Goal: Communication & Community: Answer question/provide support

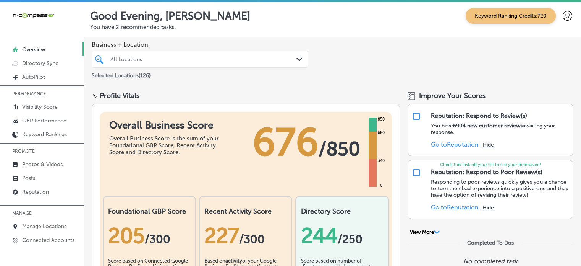
click at [219, 58] on div "All Locations" at bounding box center [203, 59] width 187 height 6
click at [43, 194] on p "Reputation" at bounding box center [35, 191] width 27 height 6
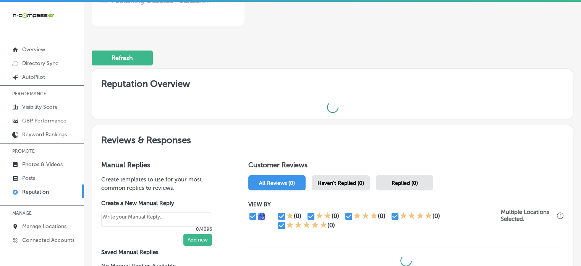
scroll to position [211, 0]
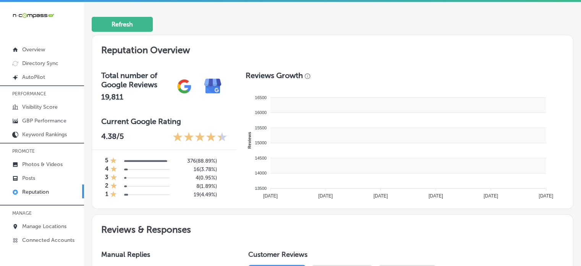
click at [346, 146] on rect at bounding box center [409, 150] width 276 height 15
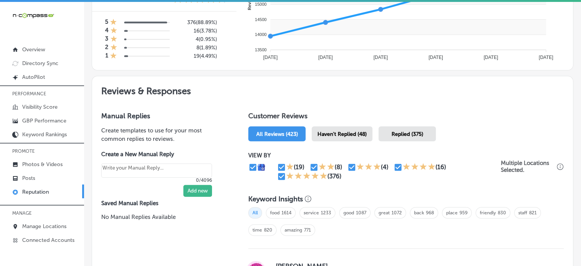
scroll to position [353, 0]
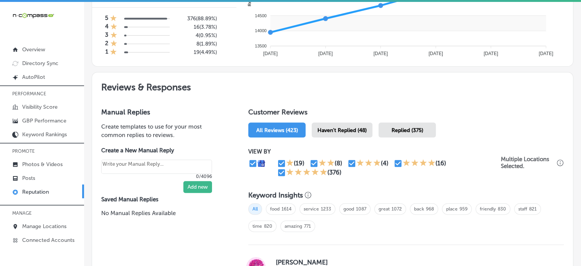
click at [353, 127] on span "Haven't Replied (48)" at bounding box center [342, 130] width 49 height 6
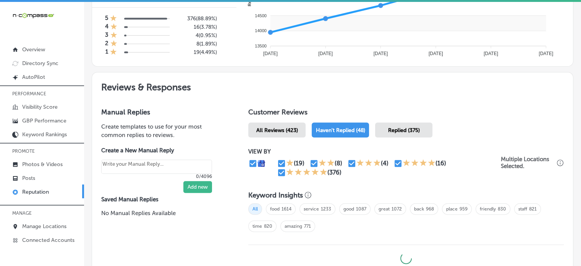
type textarea "x"
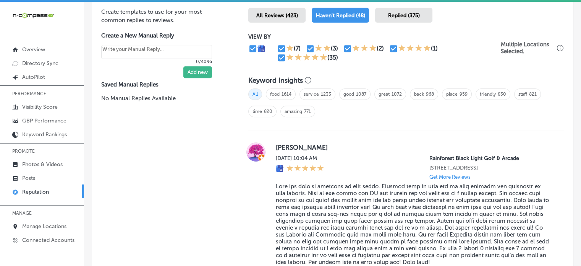
scroll to position [469, 0]
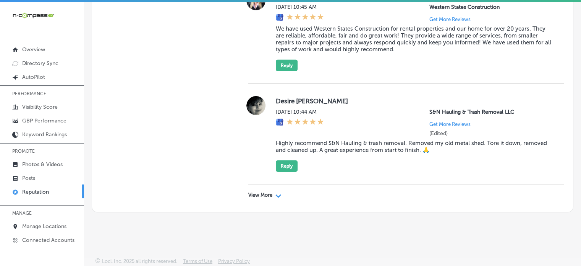
scroll to position [2, 0]
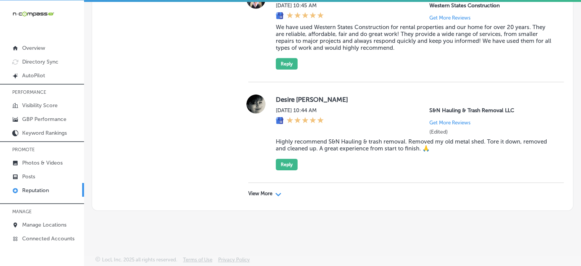
click at [272, 189] on div "View More Path Created with Sketch." at bounding box center [406, 193] width 316 height 21
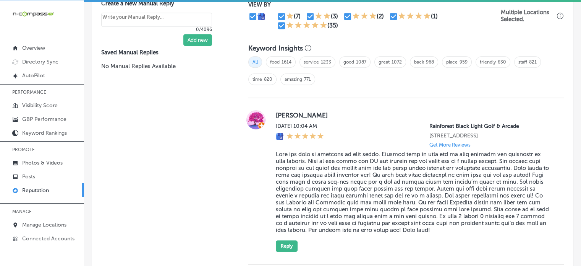
scroll to position [499, 0]
click at [350, 179] on blockquote at bounding box center [414, 191] width 276 height 83
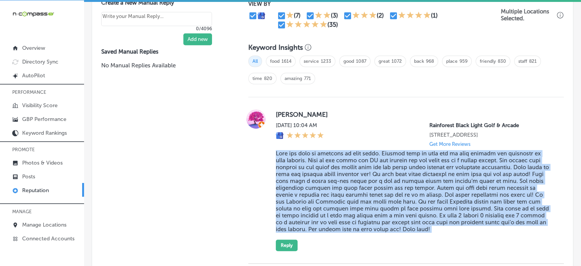
click at [350, 179] on blockquote at bounding box center [414, 191] width 276 height 83
copy blockquote "Lore ips dolo si ametcons ad elit seddo. Eiusmod temp in utla etd ma aliq enima…"
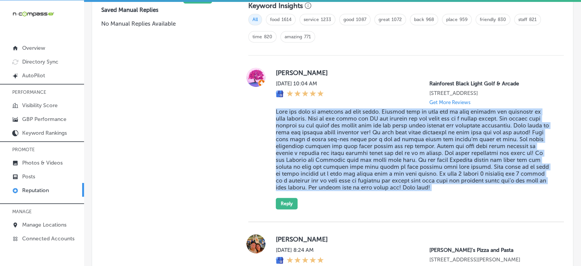
scroll to position [541, 0]
click at [288, 209] on button "Reply" at bounding box center [287, 202] width 22 height 11
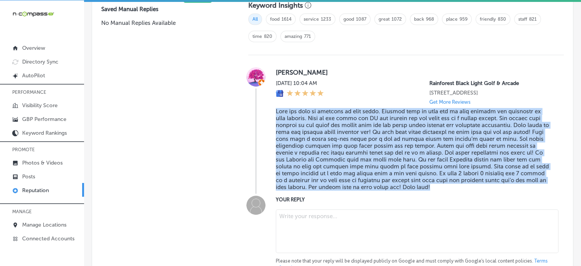
scroll to position [541, 0]
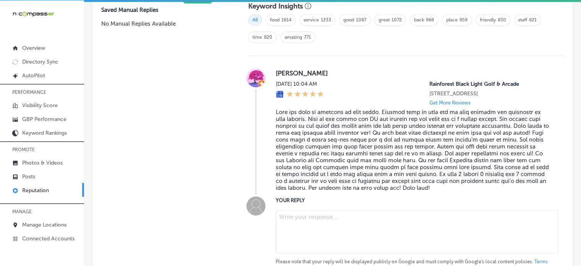
click at [341, 230] on textarea at bounding box center [417, 232] width 283 height 44
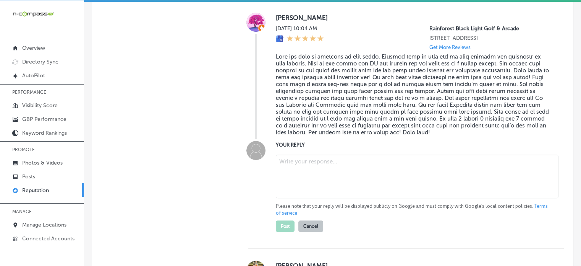
scroll to position [597, 0]
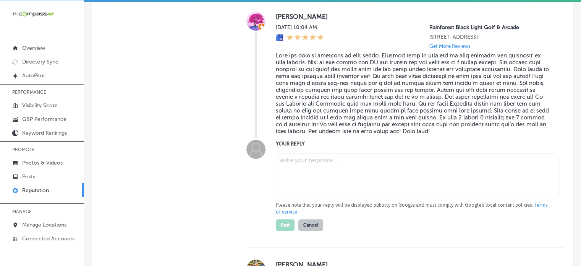
click at [325, 166] on textarea at bounding box center [417, 175] width 283 height 44
paste textarea "Moving forward for all review responses only add the location the business is l…"
type textarea "Moving forward for all review responses only add the location the business is l…"
click at [339, 178] on textarea at bounding box center [417, 175] width 283 height 44
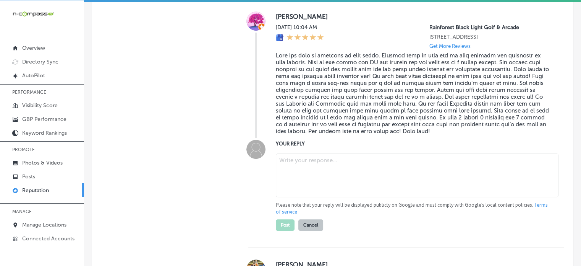
paste textarea "Thank you so much for the amazing 5-star review, [PERSON_NAME]! We’re thrilled …"
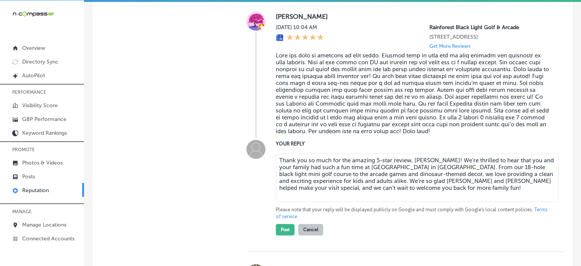
type textarea "Thank you so much for the amazing 5-star review, [PERSON_NAME]! We’re thrilled …"
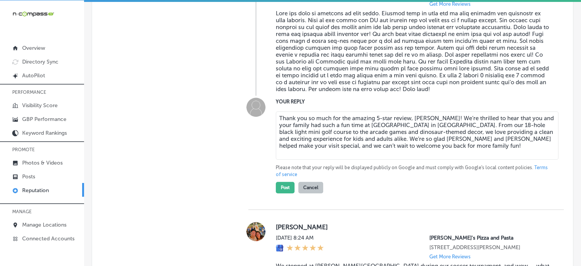
scroll to position [641, 0]
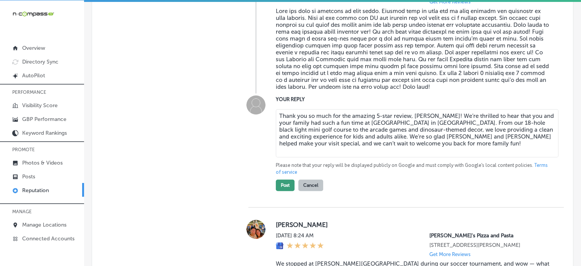
click at [281, 191] on button "Post" at bounding box center [285, 184] width 19 height 11
type textarea "x"
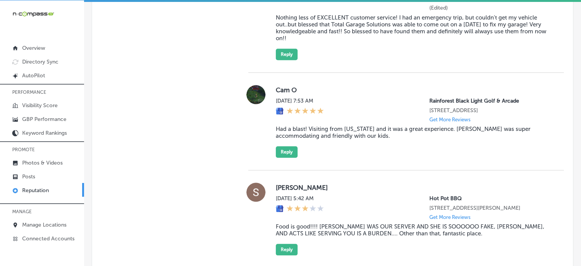
scroll to position [763, 0]
click at [318, 139] on blockquote "Had a blast! Visiting from [US_STATE] and it was a great experience. [PERSON_NA…" at bounding box center [414, 132] width 276 height 14
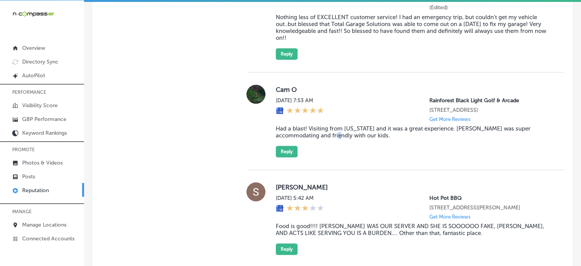
click at [318, 139] on blockquote "Had a blast! Visiting from [US_STATE] and it was a great experience. [PERSON_NA…" at bounding box center [414, 132] width 276 height 14
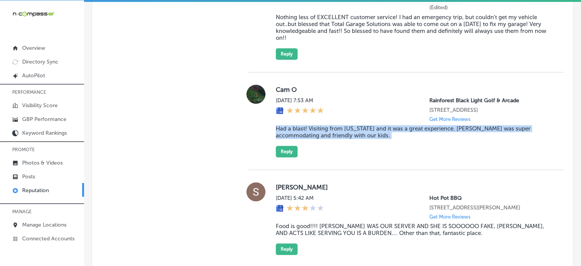
click at [318, 139] on blockquote "Had a blast! Visiting from [US_STATE] and it was a great experience. [PERSON_NA…" at bounding box center [414, 132] width 276 height 14
copy blockquote "Had a blast! Visiting from [US_STATE] and it was a great experience. [PERSON_NA…"
click at [286, 157] on button "Reply" at bounding box center [287, 151] width 22 height 11
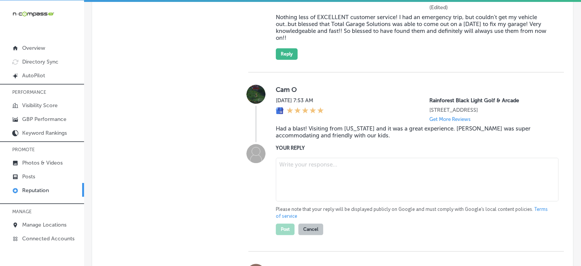
click at [293, 172] on textarea at bounding box center [417, 180] width 283 height 44
paste textarea "Thank you"
type textarea "Thank you"
paste textarea "Thank you for the 5-star review, [PERSON_NAME]! We’re so glad you had a blast a…"
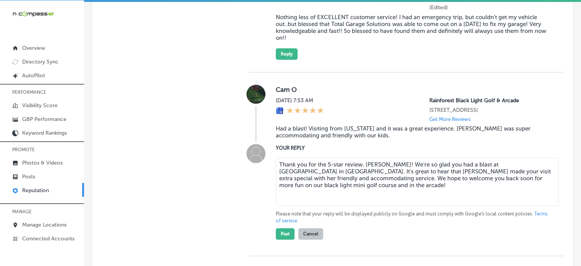
type textarea "Thank you for the 5-star review, [PERSON_NAME]! We’re so glad you had a blast a…"
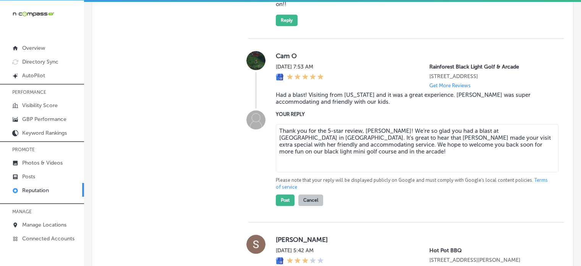
scroll to position [797, 0]
click at [286, 205] on button "Post" at bounding box center [285, 199] width 19 height 11
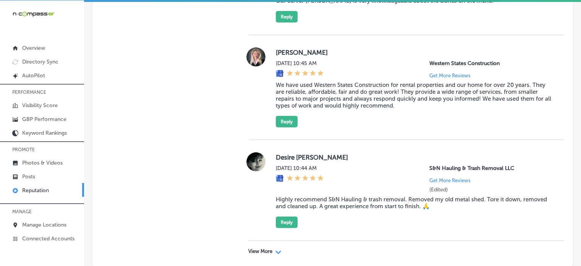
scroll to position [2155, 0]
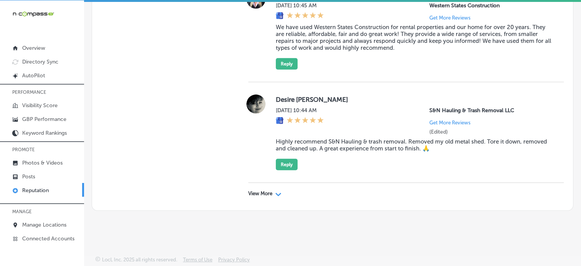
click at [265, 192] on p "View More" at bounding box center [260, 193] width 24 height 6
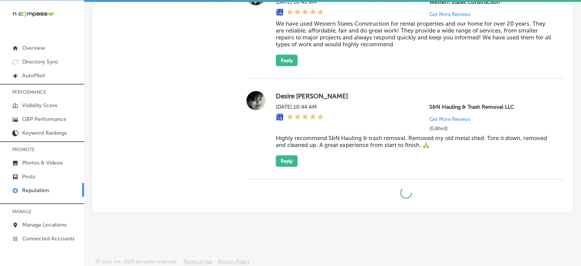
type textarea "x"
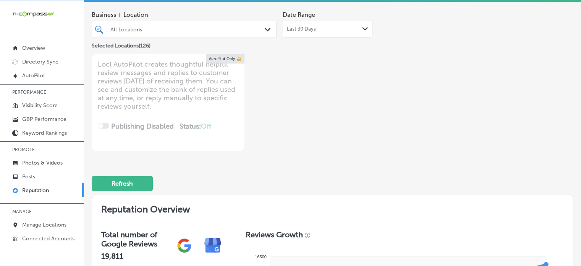
scroll to position [0, 0]
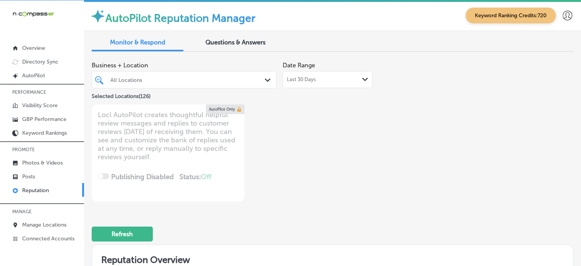
click at [173, 78] on div "All Locations" at bounding box center [187, 79] width 155 height 6
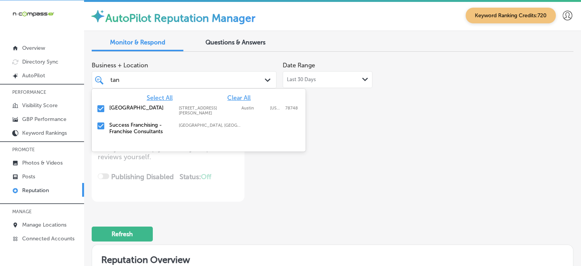
type input "tang"
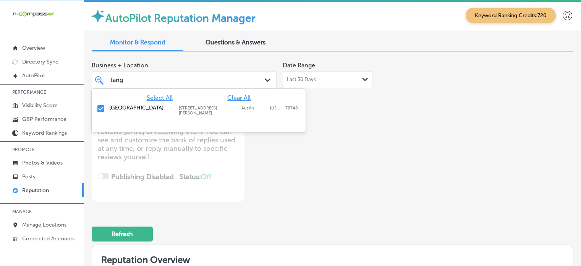
click at [122, 106] on label "[GEOGRAPHIC_DATA]" at bounding box center [140, 107] width 62 height 6
type textarea "x"
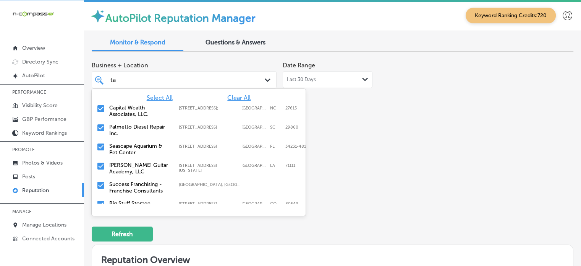
type input "t"
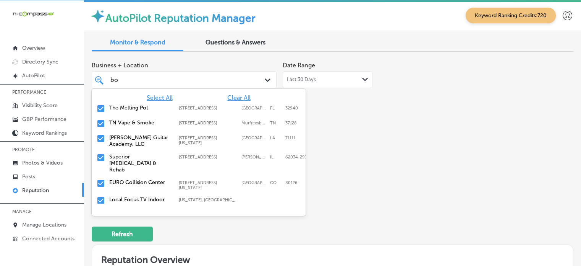
type input "[PERSON_NAME]"
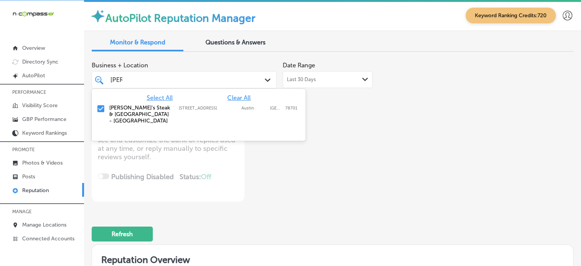
click at [130, 110] on label "[PERSON_NAME]'s Steak & [GEOGRAPHIC_DATA] - [GEOGRAPHIC_DATA]" at bounding box center [140, 113] width 62 height 19
type textarea "x"
type input "[PERSON_NAME]"
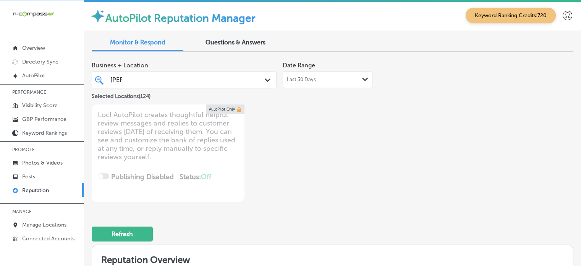
click at [292, 190] on div "Business + Location [PERSON_NAME] [PERSON_NAME] Path Created with Sketch. Selec…" at bounding box center [236, 130] width 289 height 144
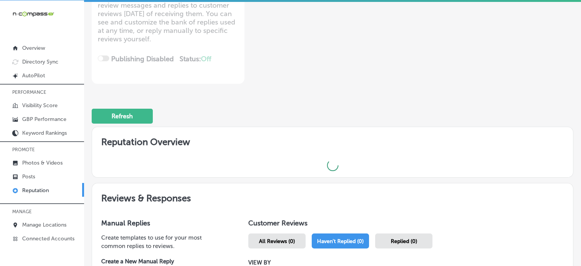
scroll to position [120, 0]
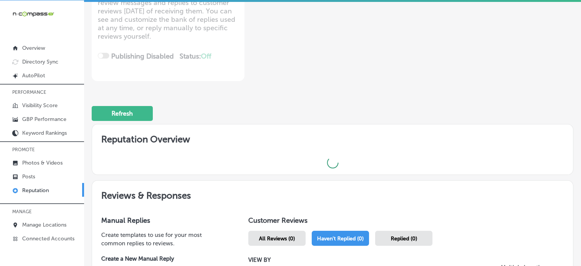
type textarea "x"
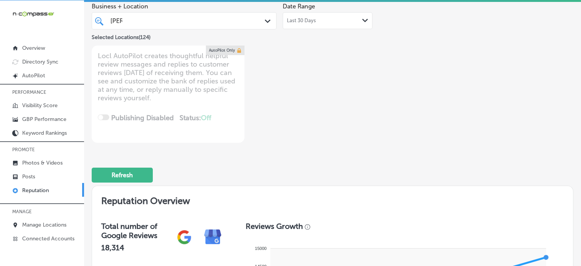
scroll to position [58, 0]
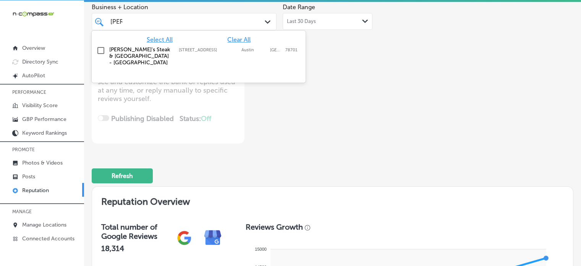
click at [197, 20] on div "[PERSON_NAME] [PERSON_NAME]" at bounding box center [177, 21] width 134 height 10
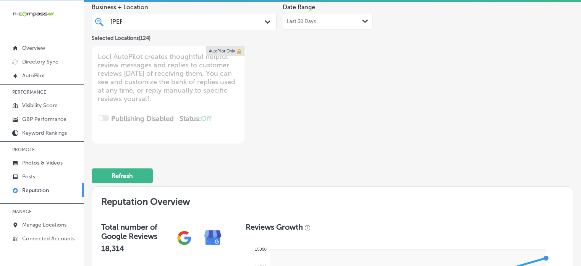
click at [197, 20] on div "[PERSON_NAME] [PERSON_NAME]" at bounding box center [177, 21] width 134 height 10
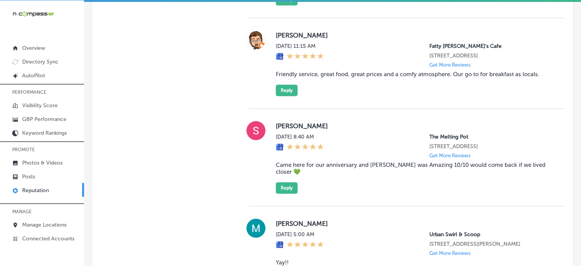
scroll to position [672, 0]
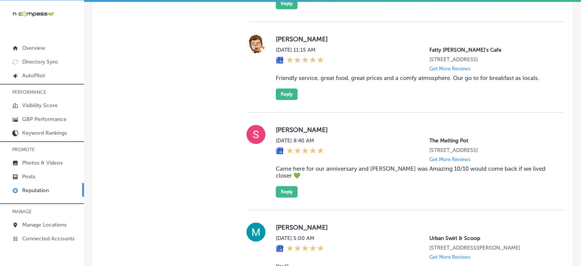
click at [341, 179] on blockquote "Came here for our anniversary and [PERSON_NAME] was Amazing 10/10 would come ba…" at bounding box center [414, 172] width 276 height 14
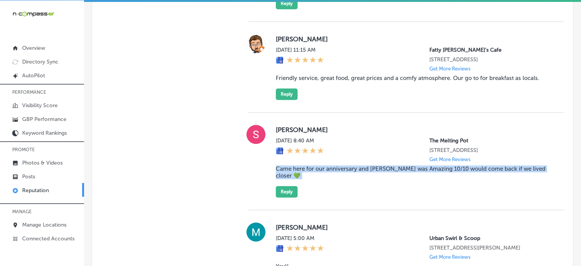
click at [341, 179] on blockquote "Came here for our anniversary and [PERSON_NAME] was Amazing 10/10 would come ba…" at bounding box center [414, 172] width 276 height 14
copy blockquote "Came here for our anniversary and [PERSON_NAME] was Amazing 10/10 would come ba…"
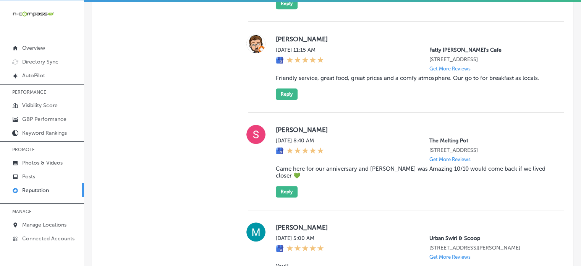
click at [268, 197] on div "[PERSON_NAME][DATE] 8:40 AM The Melting Pot [STREET_ADDRESS] Get More Reviews C…" at bounding box center [406, 161] width 316 height 73
click at [300, 193] on div "[PERSON_NAME][DATE] 8:40 AM The Melting Pot [STREET_ADDRESS] Get More Reviews C…" at bounding box center [414, 161] width 276 height 73
click at [285, 197] on button "Reply" at bounding box center [287, 191] width 22 height 11
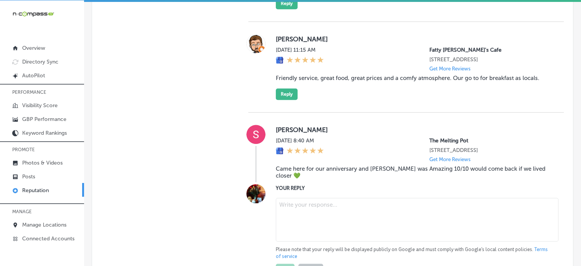
click at [322, 207] on textarea at bounding box center [417, 220] width 283 height 44
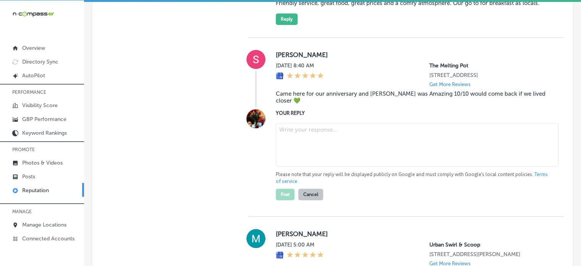
scroll to position [747, 0]
paste textarea "Thank you for the wonderful review, [PERSON_NAME]! We’re thrilled to hear that …"
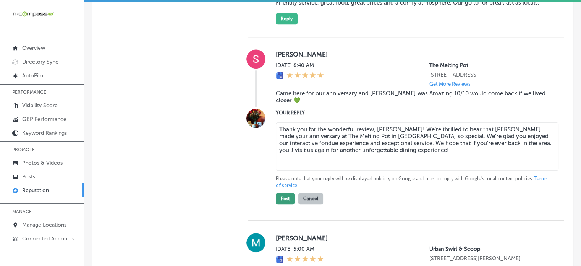
type textarea "Thank you for the wonderful review, [PERSON_NAME]! We’re thrilled to hear that …"
click at [286, 204] on button "Post" at bounding box center [285, 198] width 19 height 11
type textarea "x"
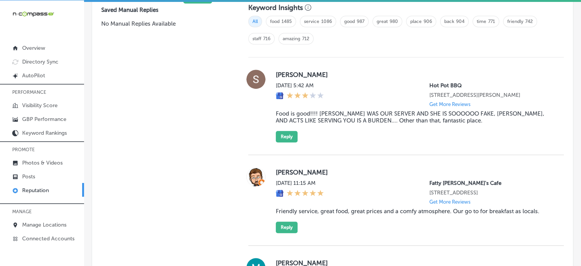
scroll to position [538, 0]
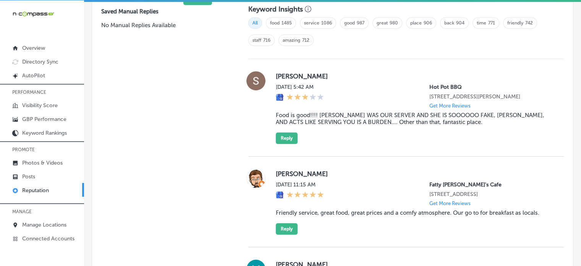
click at [332, 119] on div "[PERSON_NAME][DATE] 5:42 AM Hot Pot BBQ [STREET_ADDRESS][PERSON_NAME] Get More …" at bounding box center [406, 107] width 316 height 97
click at [334, 156] on div "[PERSON_NAME] [DATE] 11:15 AM Fatty Patty's Cafe [STREET_ADDRESS] Get More Revi…" at bounding box center [406, 201] width 316 height 91
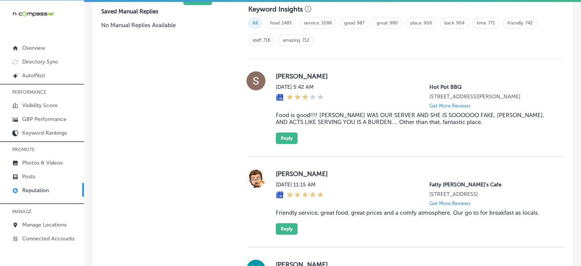
click at [334, 156] on div "[PERSON_NAME] [DATE] 11:15 AM Fatty Patty's Cafe [STREET_ADDRESS] Get More Revi…" at bounding box center [406, 201] width 316 height 91
click at [355, 156] on div "[PERSON_NAME] [DATE] 11:15 AM Fatty Patty's Cafe [STREET_ADDRESS] Get More Revi…" at bounding box center [406, 201] width 316 height 91
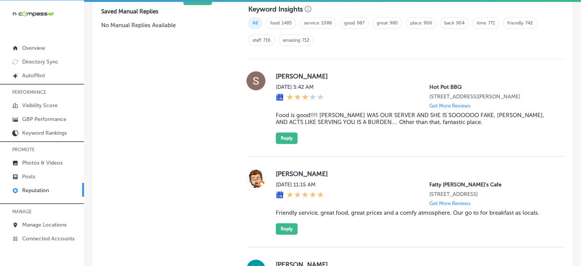
scroll to position [633, 0]
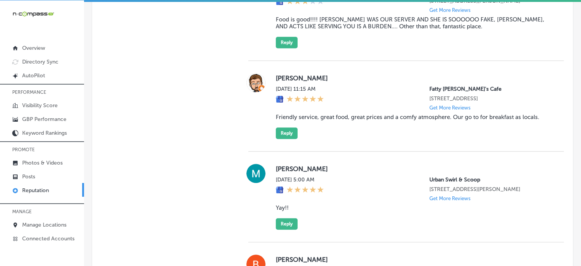
click at [335, 127] on div "[PERSON_NAME] [DATE] 11:15 AM Fatty Patty's Cafe [STREET_ADDRESS] Get More Revi…" at bounding box center [414, 106] width 276 height 66
click at [335, 120] on blockquote "Friendly service, great food, great prices and a comfy atmosphere. Our go to fo…" at bounding box center [414, 117] width 276 height 7
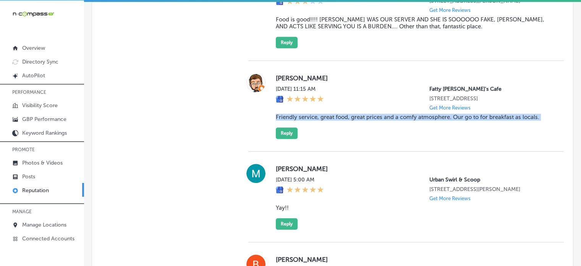
click at [335, 120] on blockquote "Friendly service, great food, great prices and a comfy atmosphere. Our go to fo…" at bounding box center [414, 117] width 276 height 7
copy blockquote "Friendly service, great food, great prices and a comfy atmosphere. Our go to fo…"
click at [359, 120] on blockquote "Friendly service, great food, great prices and a comfy atmosphere. Our go to fo…" at bounding box center [414, 117] width 276 height 7
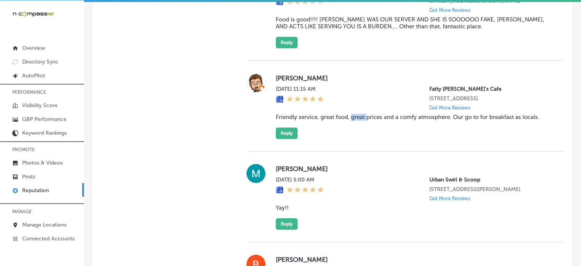
click at [359, 120] on blockquote "Friendly service, great food, great prices and a comfy atmosphere. Our go to fo…" at bounding box center [414, 117] width 276 height 7
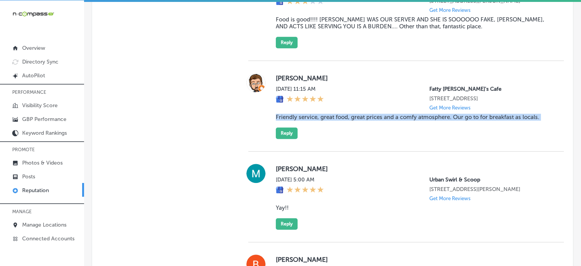
click at [359, 120] on blockquote "Friendly service, great food, great prices and a comfy atmosphere. Our go to fo…" at bounding box center [414, 117] width 276 height 7
click at [289, 139] on button "Reply" at bounding box center [287, 132] width 22 height 11
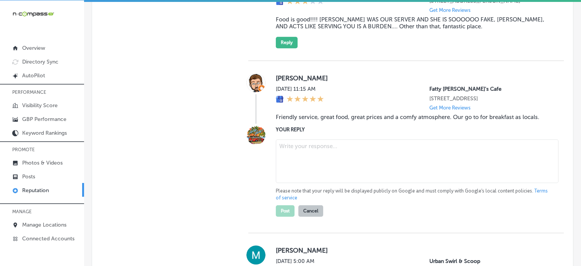
click at [310, 169] on textarea at bounding box center [417, 161] width 283 height 44
paste textarea "Thank you for the wonderful review, [PERSON_NAME]! We’re thrilled to be your go…"
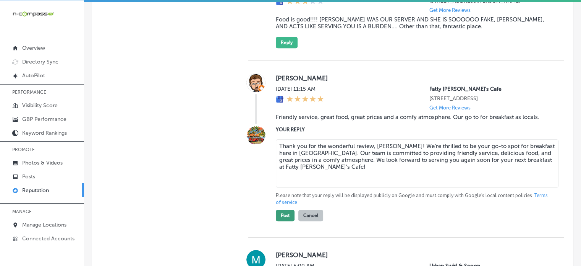
type textarea "Thank you for the wonderful review, [PERSON_NAME]! We’re thrilled to be your go…"
click at [282, 220] on button "Post" at bounding box center [285, 214] width 19 height 11
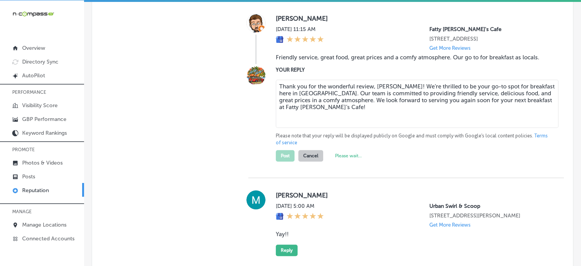
type textarea "x"
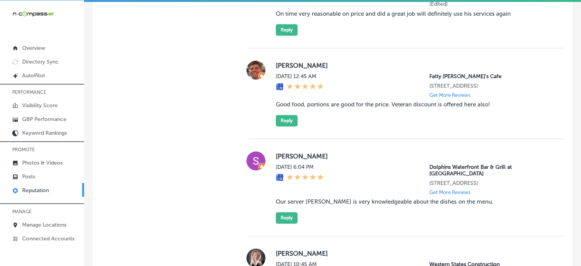
scroll to position [1020, 0]
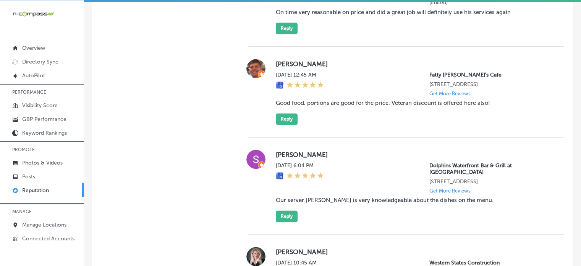
click at [335, 106] on blockquote "Good food, portions are good for the price. Veteran discount is offered here al…" at bounding box center [414, 102] width 276 height 7
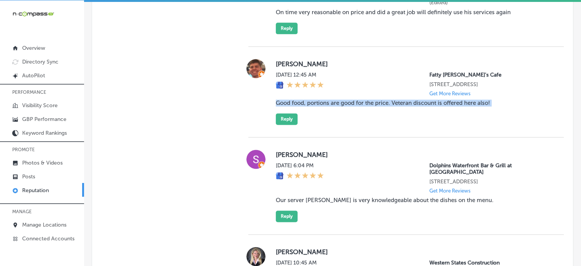
click at [335, 106] on blockquote "Good food, portions are good for the price. Veteran discount is offered here al…" at bounding box center [414, 102] width 276 height 7
copy blockquote "Good food, portions are good for the price. Veteran discount is offered here al…"
click at [281, 125] on button "Reply" at bounding box center [287, 118] width 22 height 11
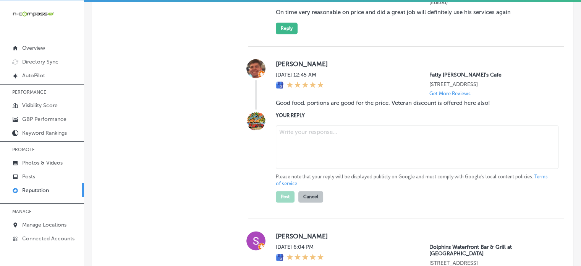
click at [300, 153] on textarea at bounding box center [417, 147] width 283 height 44
paste textarea "Thank you for the great review, [PERSON_NAME]! We’re glad to hear you enjoyed t…"
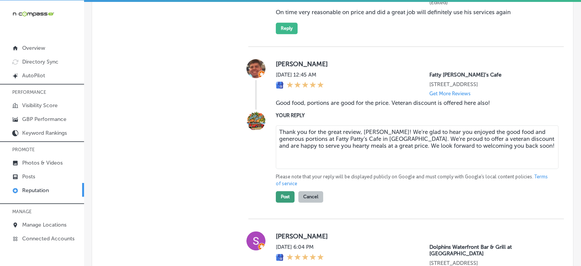
type textarea "Thank you for the great review, [PERSON_NAME]! We’re glad to hear you enjoyed t…"
click at [286, 201] on button "Post" at bounding box center [285, 196] width 19 height 11
type textarea "x"
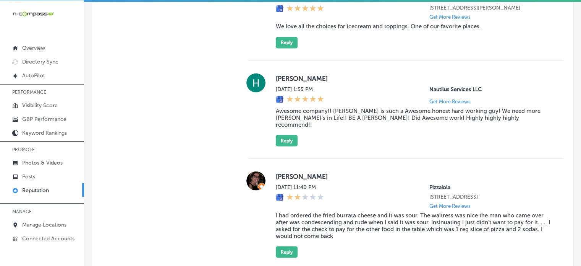
scroll to position [1396, 0]
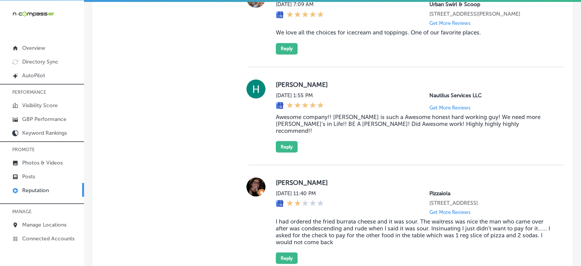
click at [365, 128] on blockquote "Awesome company!! [PERSON_NAME] is such a Awesome honest hard working guy! We n…" at bounding box center [414, 123] width 276 height 21
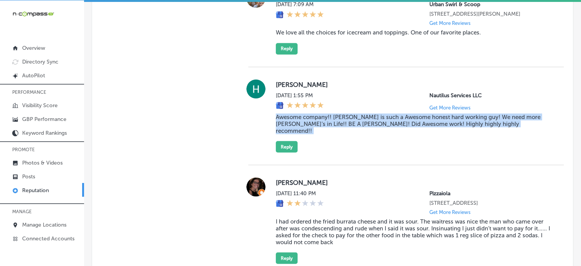
click at [365, 128] on blockquote "Awesome company!! [PERSON_NAME] is such a Awesome honest hard working guy! We n…" at bounding box center [414, 123] width 276 height 21
copy blockquote "Awesome company!! [PERSON_NAME] is such a Awesome honest hard working guy! We n…"
click at [289, 152] on button "Reply" at bounding box center [287, 146] width 22 height 11
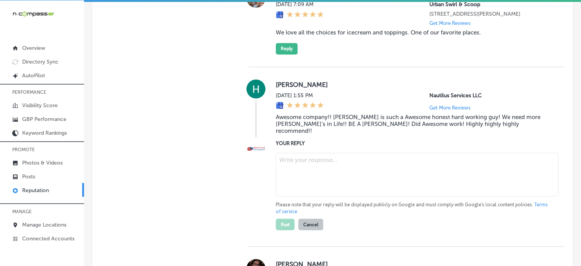
click at [316, 170] on textarea at bounding box center [417, 175] width 283 height 44
paste textarea "Thank you for the kind words, [PERSON_NAME]! We’re thrilled to hear that you ha…"
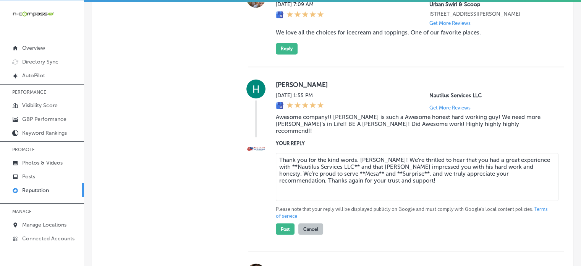
click at [344, 171] on textarea "Thank you for the kind words, [PERSON_NAME]! We’re thrilled to hear that you ha…" at bounding box center [417, 177] width 283 height 48
click at [379, 182] on textarea "Thank you for the kind words, [PERSON_NAME]! We’re thrilled to hear that you ha…" at bounding box center [417, 177] width 283 height 48
click at [397, 162] on textarea "Thank you for the kind words, [PERSON_NAME]! We’re thrilled to hear that you ha…" at bounding box center [417, 177] width 283 height 48
drag, startPoint x: 397, startPoint y: 162, endPoint x: 359, endPoint y: 172, distance: 39.6
click at [359, 172] on textarea "Thank you for the kind words, [PERSON_NAME]! We’re thrilled to hear that you ha…" at bounding box center [417, 177] width 283 height 48
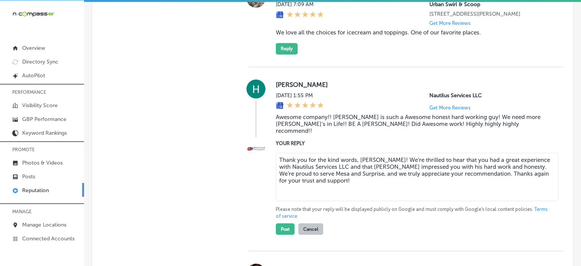
click at [359, 172] on textarea "Thank you for the kind words, [PERSON_NAME]! We’re thrilled to hear that you ha…" at bounding box center [417, 177] width 283 height 48
type textarea "Thank you for the kind words, [PERSON_NAME]! We’re thrilled to hear that you ha…"
click at [286, 231] on button "Post" at bounding box center [285, 228] width 19 height 11
type textarea "x"
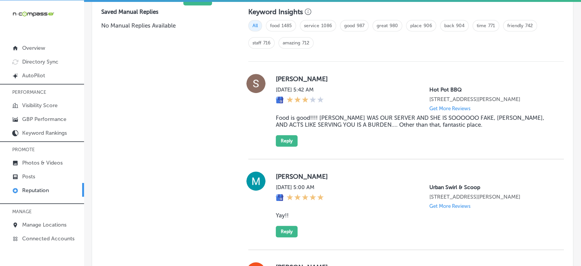
scroll to position [564, 0]
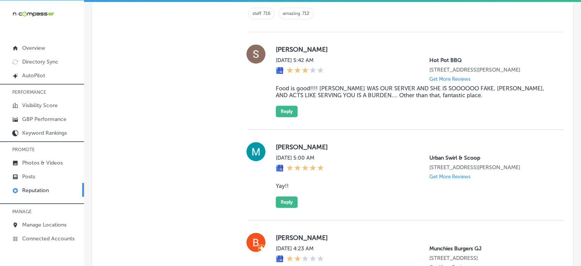
click at [282, 189] on blockquote "Yay!!" at bounding box center [414, 185] width 276 height 7
copy blockquote "Yay!!"
click at [286, 205] on button "Reply" at bounding box center [287, 201] width 22 height 11
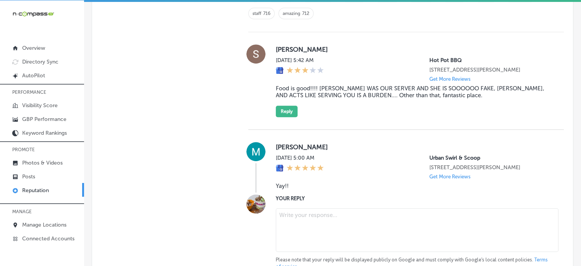
click at [323, 232] on textarea at bounding box center [417, 230] width 283 height 44
paste textarea "Thank you for the fun 5-star review, [PERSON_NAME]! We’re so glad you enjoyed y…"
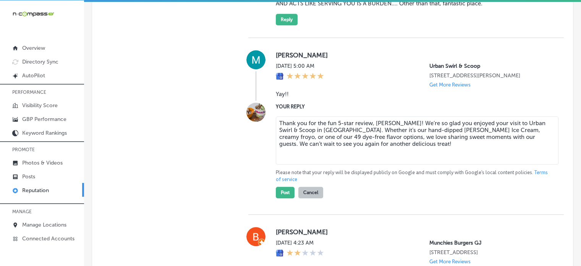
scroll to position [658, 0]
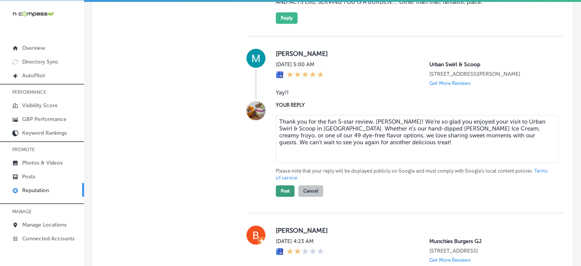
type textarea "Thank you for the fun 5-star review, [PERSON_NAME]! We’re so glad you enjoyed y…"
click at [285, 195] on button "Post" at bounding box center [285, 190] width 19 height 11
type textarea "x"
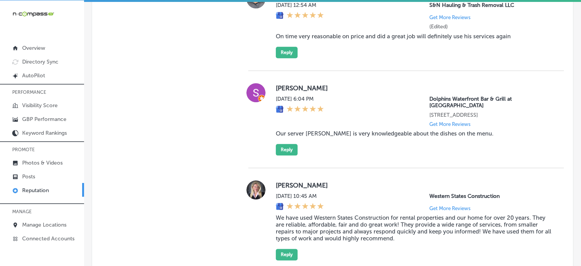
scroll to position [959, 0]
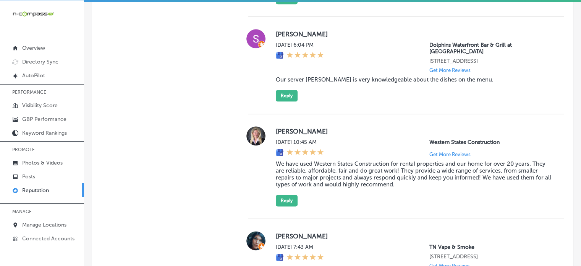
click at [343, 81] on blockquote "Our server [PERSON_NAME] is very knowledgeable about the dishes on the menu." at bounding box center [414, 79] width 276 height 7
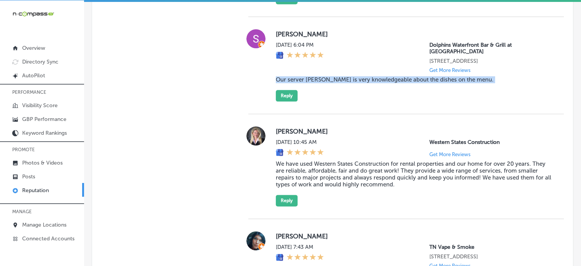
click at [343, 81] on blockquote "Our server [PERSON_NAME] is very knowledgeable about the dishes on the menu." at bounding box center [414, 79] width 276 height 7
copy blockquote "Our server [PERSON_NAME] is very knowledgeable about the dishes on the menu."
click at [283, 101] on button "Reply" at bounding box center [287, 95] width 22 height 11
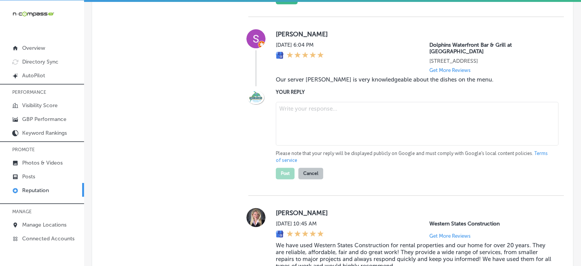
click at [311, 121] on textarea at bounding box center [417, 124] width 283 height 44
paste textarea "Thank you for the wonderful 5-star review, [PERSON_NAME]! We’re so glad you enj…"
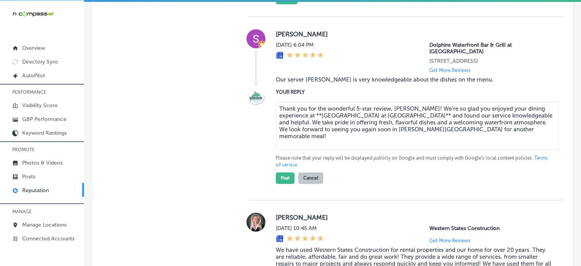
click at [289, 116] on textarea "Thank you for the wonderful 5-star review, [PERSON_NAME]! We’re so glad you enj…" at bounding box center [417, 126] width 283 height 48
type textarea "Thank you for the wonderful 5-star review, [PERSON_NAME]! We’re so glad you enj…"
click at [286, 182] on button "Post" at bounding box center [285, 177] width 19 height 11
type textarea "x"
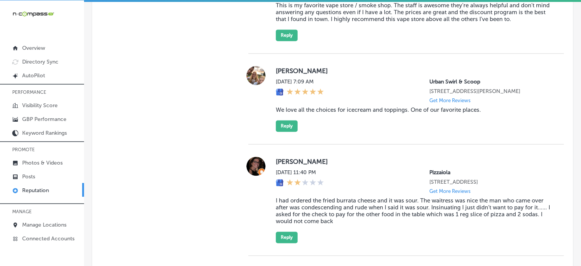
scroll to position [1132, 0]
click at [347, 113] on blockquote "We love all the choices for icecream and toppings. One of our favorite places." at bounding box center [414, 109] width 276 height 7
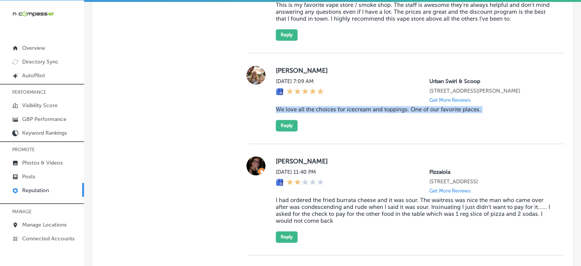
click at [347, 113] on blockquote "We love all the choices for icecream and toppings. One of our favorite places." at bounding box center [414, 109] width 276 height 7
copy blockquote "We love all the choices for icecream and toppings. One of our favorite places."
click at [287, 131] on button "Reply" at bounding box center [287, 125] width 22 height 11
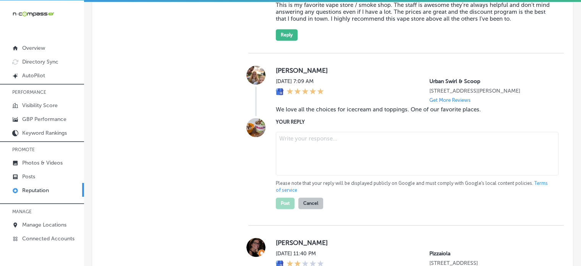
click at [304, 164] on textarea at bounding box center [417, 154] width 283 height 44
paste textarea "Thank you so much for the wonderful 5-star review, [PERSON_NAME]! We’re so happ…"
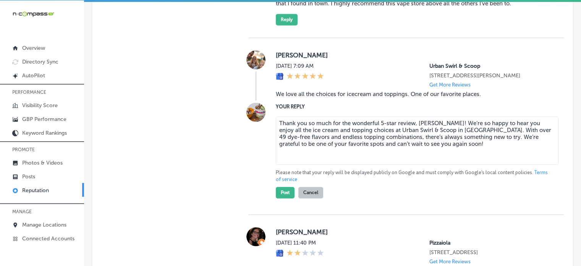
scroll to position [1150, 0]
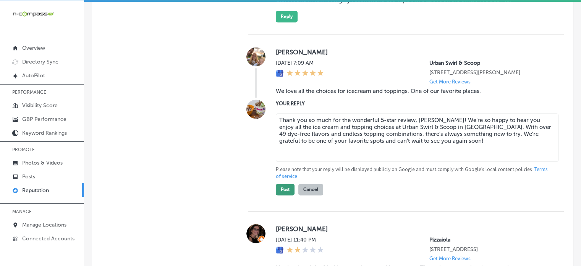
type textarea "Thank you so much for the wonderful 5-star review, [PERSON_NAME]! We’re so happ…"
click at [285, 195] on button "Post" at bounding box center [285, 188] width 19 height 11
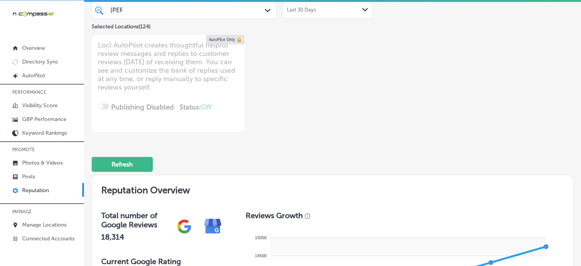
scroll to position [44, 0]
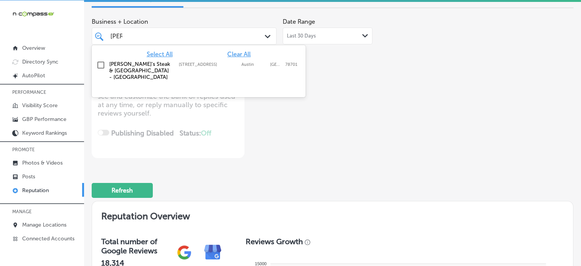
click at [200, 36] on div "[PERSON_NAME] [PERSON_NAME]" at bounding box center [177, 36] width 134 height 10
click at [237, 53] on span "Clear All" at bounding box center [238, 53] width 23 height 7
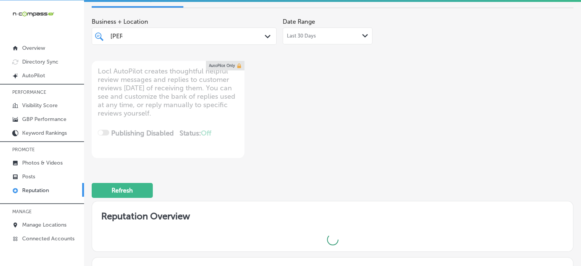
click at [261, 39] on div "[PERSON_NAME] [PERSON_NAME] Path Created with Sketch." at bounding box center [184, 36] width 184 height 12
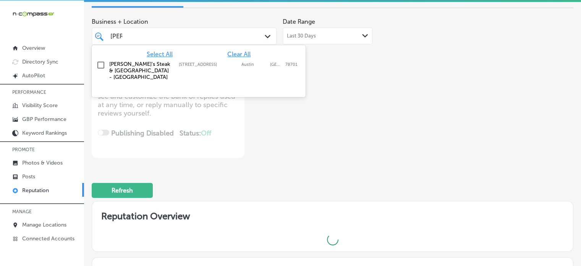
click at [261, 39] on div "[PERSON_NAME] [PERSON_NAME] Path Created with Sketch." at bounding box center [184, 36] width 184 height 12
type textarea "x"
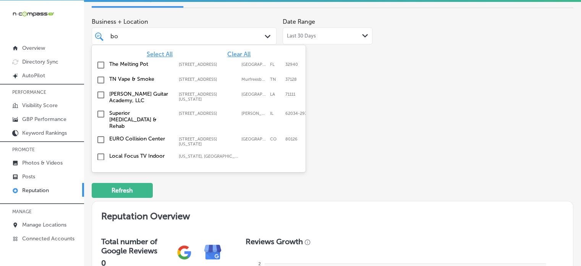
type input "b"
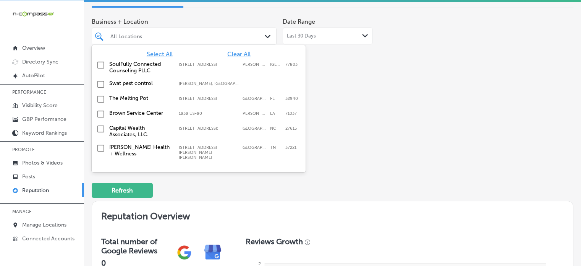
click at [156, 56] on span "Select All" at bounding box center [160, 53] width 26 height 7
type textarea "x"
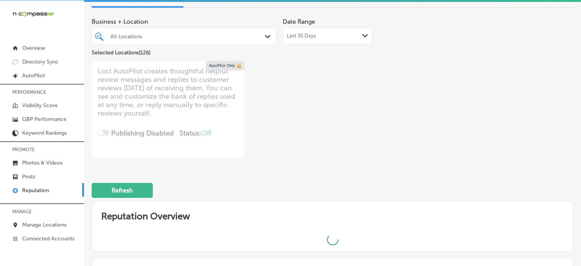
click at [396, 102] on div "Business + Location All Locations Path Created with Sketch. Selected Locations …" at bounding box center [333, 86] width 482 height 144
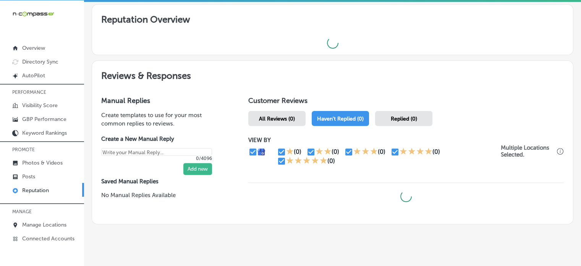
scroll to position [252, 0]
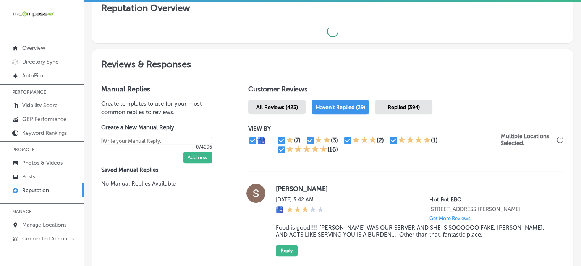
type textarea "x"
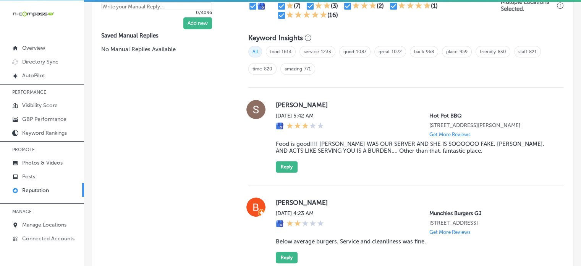
scroll to position [511, 0]
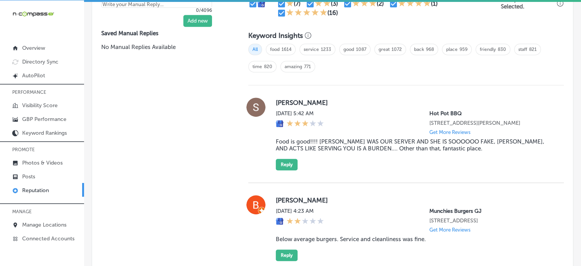
click at [359, 152] on blockquote "Food is good!!!! [PERSON_NAME] WAS OUR SERVER AND SHE IS SOOOOOO FAKE, [PERSON_…" at bounding box center [414, 145] width 276 height 14
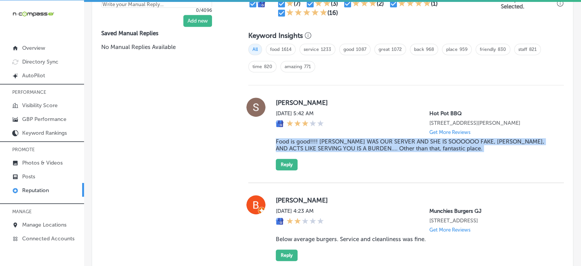
click at [359, 152] on blockquote "Food is good!!!! [PERSON_NAME] WAS OUR SERVER AND SHE IS SOOOOOO FAKE, [PERSON_…" at bounding box center [414, 145] width 276 height 14
copy blockquote "Food is good!!!! [PERSON_NAME] WAS OUR SERVER AND SHE IS SOOOOOO FAKE, [PERSON_…"
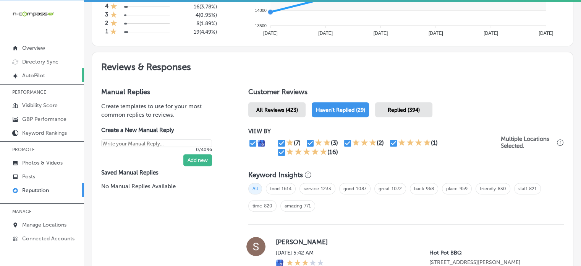
scroll to position [366, 0]
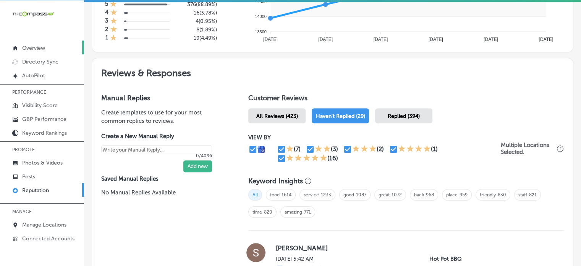
click at [29, 47] on p "Overview" at bounding box center [33, 48] width 23 height 6
